Goal: Task Accomplishment & Management: Manage account settings

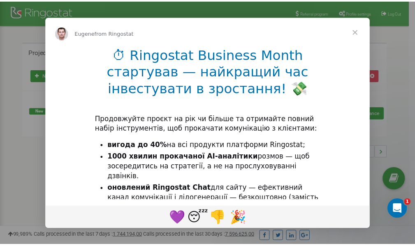
scroll to position [123, 0]
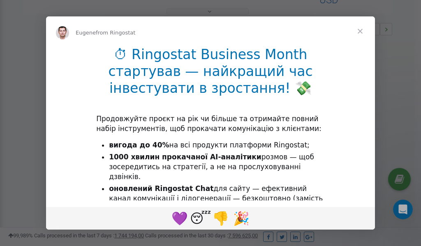
click at [361, 30] on span "Close" at bounding box center [360, 31] width 30 height 30
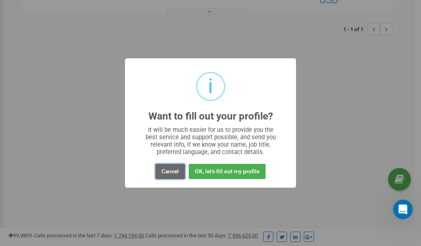
click at [170, 174] on button "Cancel" at bounding box center [170, 171] width 30 height 15
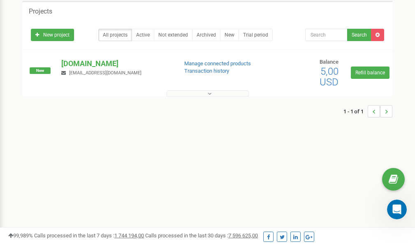
scroll to position [0, 0]
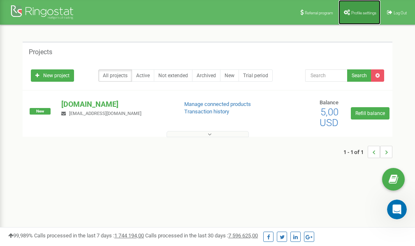
click at [355, 8] on link "Profile settings" at bounding box center [359, 12] width 42 height 25
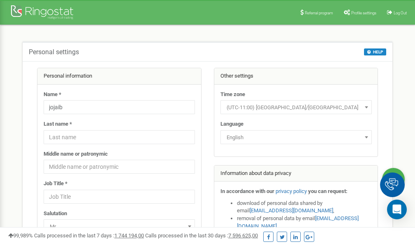
scroll to position [41, 0]
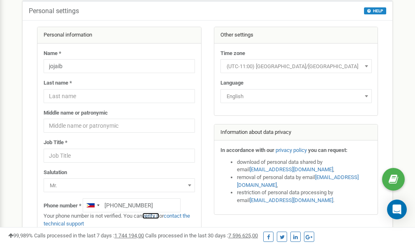
click at [151, 217] on link "verify it" at bounding box center [150, 216] width 17 height 6
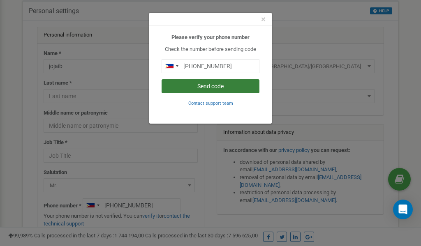
click at [207, 85] on button "Send code" at bounding box center [210, 86] width 98 height 14
